Goal: Transaction & Acquisition: Purchase product/service

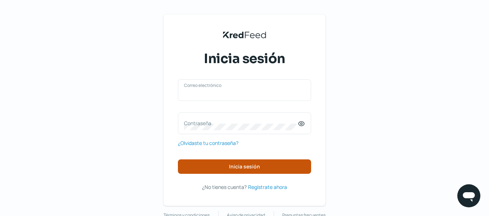
type input "[EMAIL_ADDRESS][DOMAIN_NAME]"
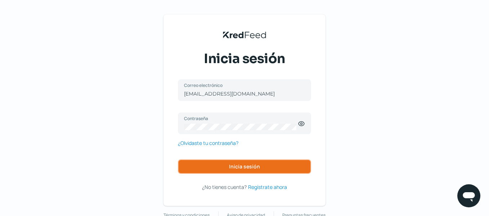
click at [229, 170] on button "Inicia sesión" at bounding box center [244, 166] width 133 height 14
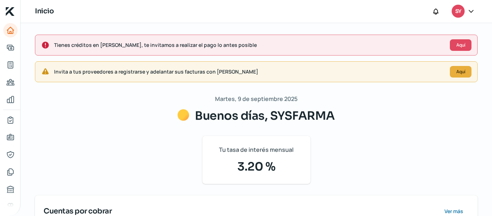
click at [79, 38] on div "Tienes créditos en [PERSON_NAME], te invitamos a realizar el pago lo antes posi…" at bounding box center [256, 45] width 442 height 21
click at [456, 43] on span "Aquí" at bounding box center [460, 45] width 9 height 4
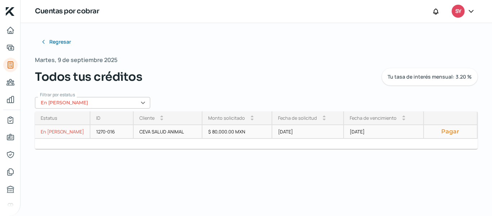
click at [347, 130] on div "[DATE]" at bounding box center [384, 132] width 80 height 14
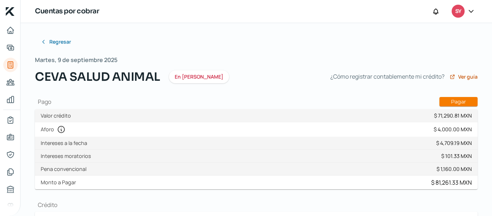
scroll to position [59, 0]
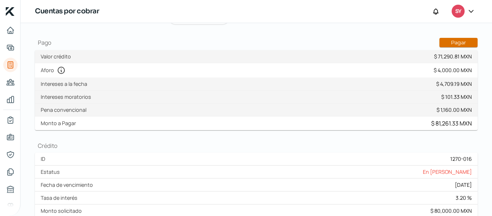
click at [454, 41] on button "Pagar" at bounding box center [458, 42] width 38 height 9
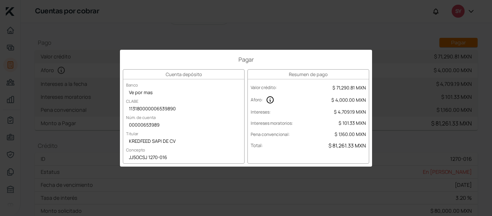
click at [338, 19] on div "Pagar Cuenta depósito Banco Ve por mas CLABE 113180000006539890 Núm. de cuenta …" at bounding box center [246, 108] width 492 height 216
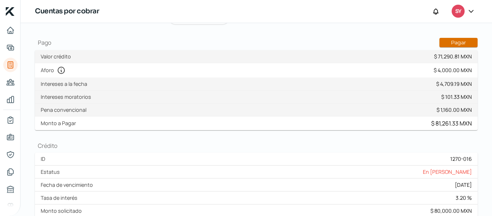
click at [450, 39] on button "Pagar" at bounding box center [458, 42] width 38 height 9
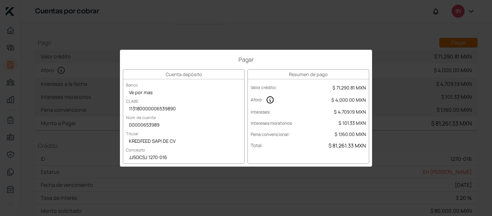
click at [455, 175] on div "Pagar Cuenta depósito Banco Ve por mas CLABE 113180000006539890 Núm. de cuenta …" at bounding box center [246, 108] width 492 height 216
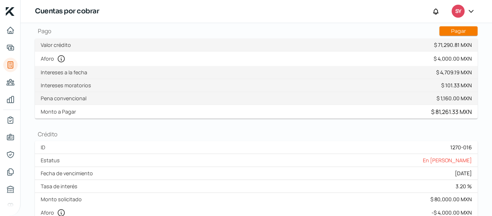
scroll to position [0, 0]
